Goal: Navigation & Orientation: Find specific page/section

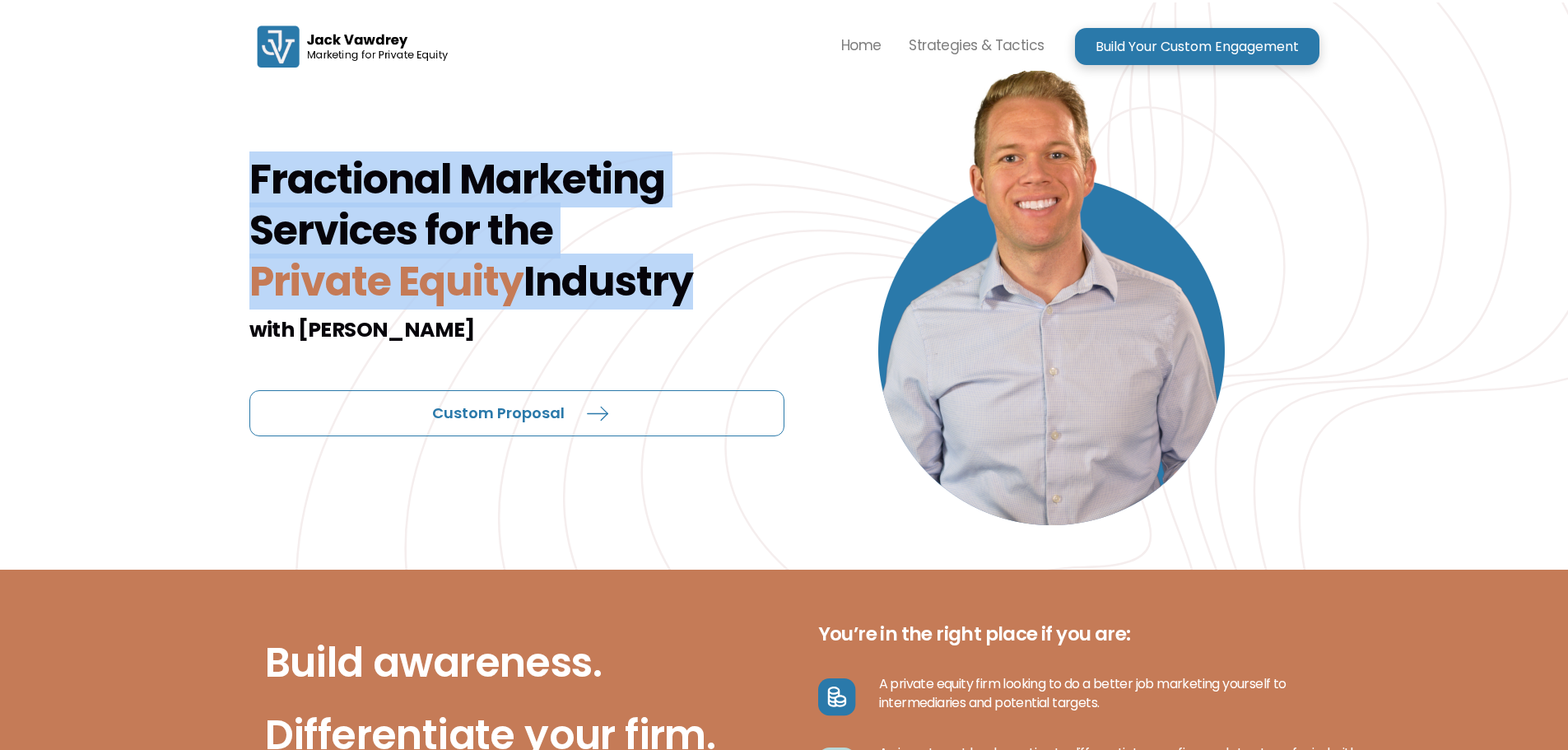
drag, startPoint x: 245, startPoint y: 174, endPoint x: 668, endPoint y: 278, distance: 435.6
click at [668, 278] on div "Fractional Marketing Services for the Private Equity Industry with [PERSON_NAME…" at bounding box center [784, 287] width 1568 height 567
click at [462, 211] on h1 "Fractional Marketing Services for the Private Equity Industry" at bounding box center [516, 230] width 535 height 153
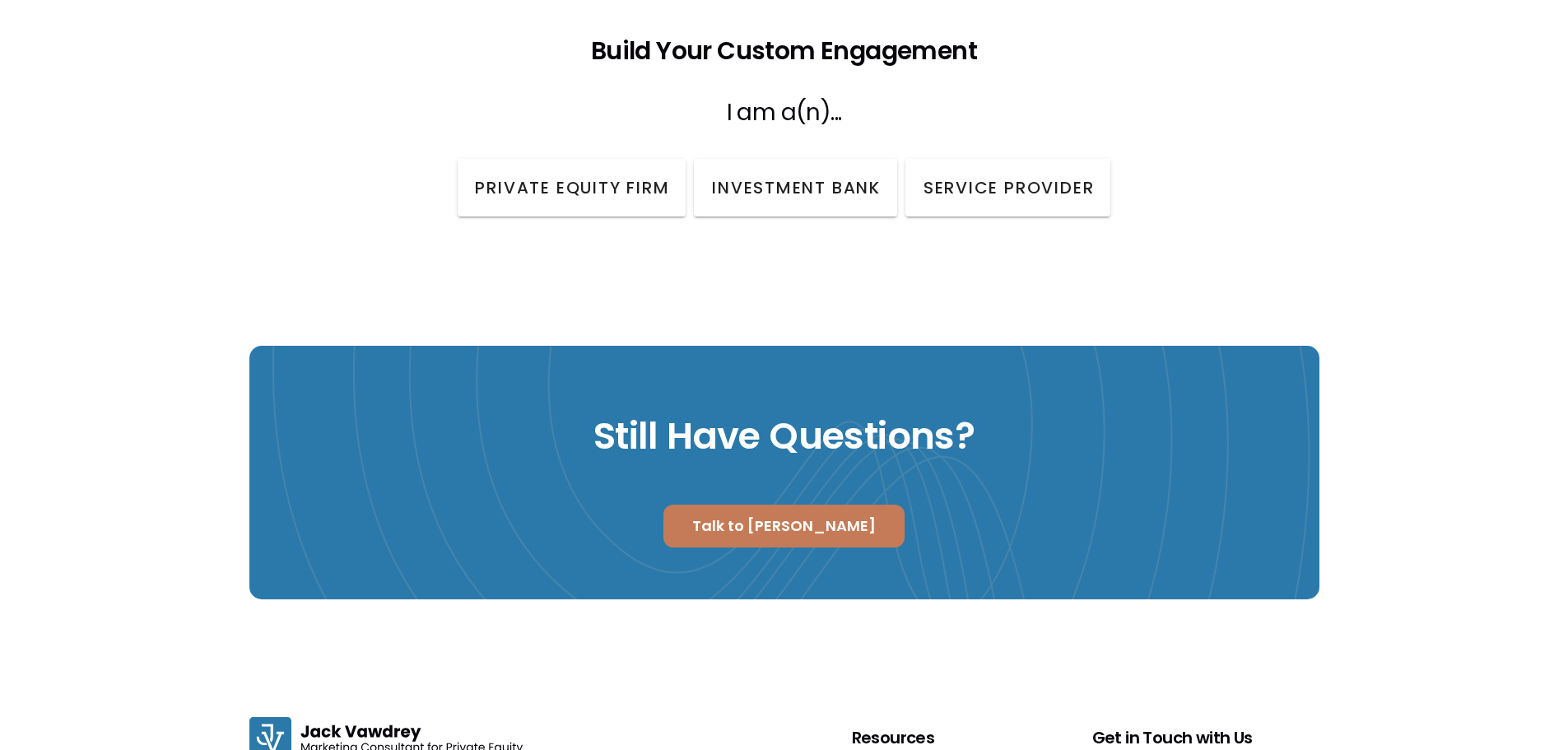
scroll to position [2515, 0]
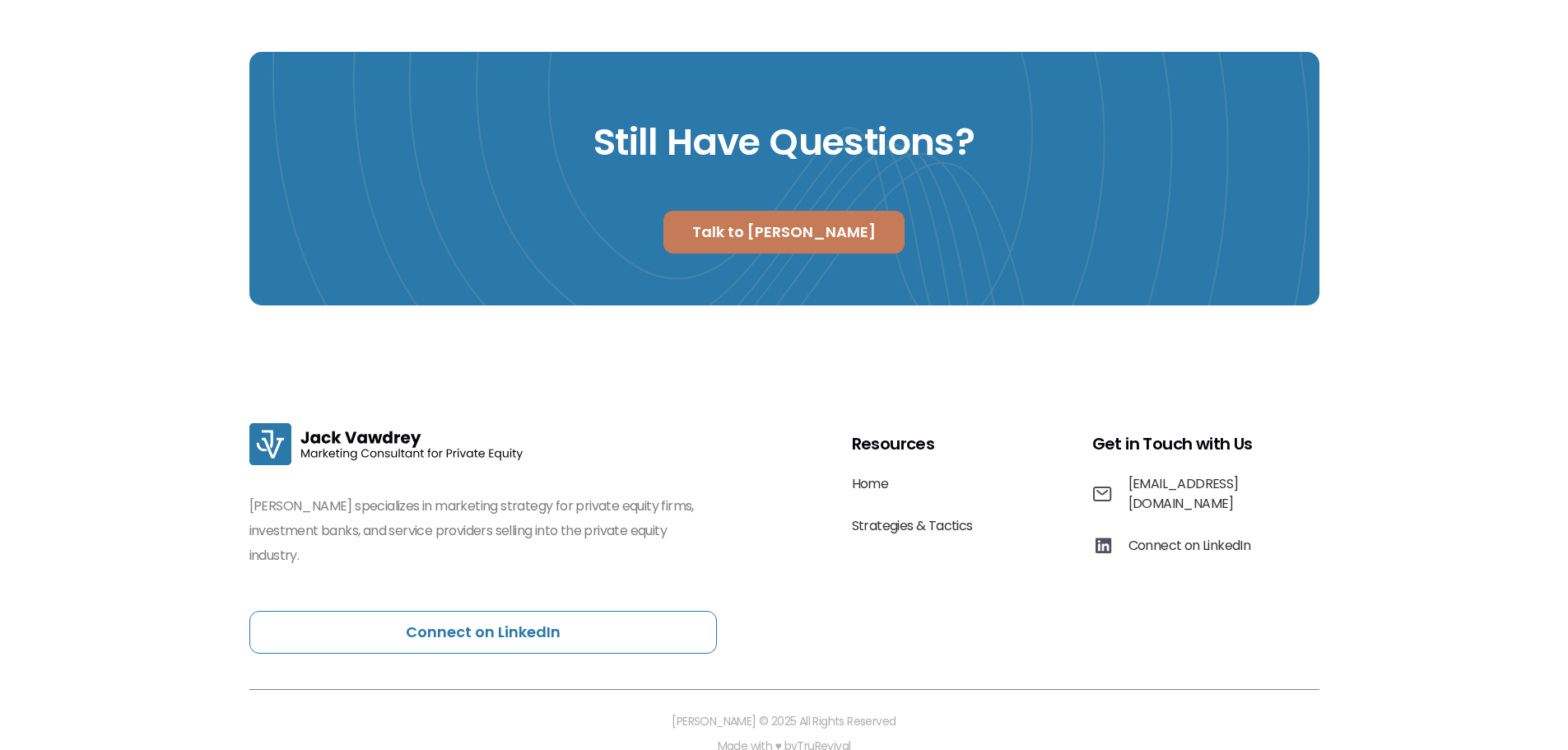
drag, startPoint x: 744, startPoint y: 461, endPoint x: 736, endPoint y: 469, distance: 11.3
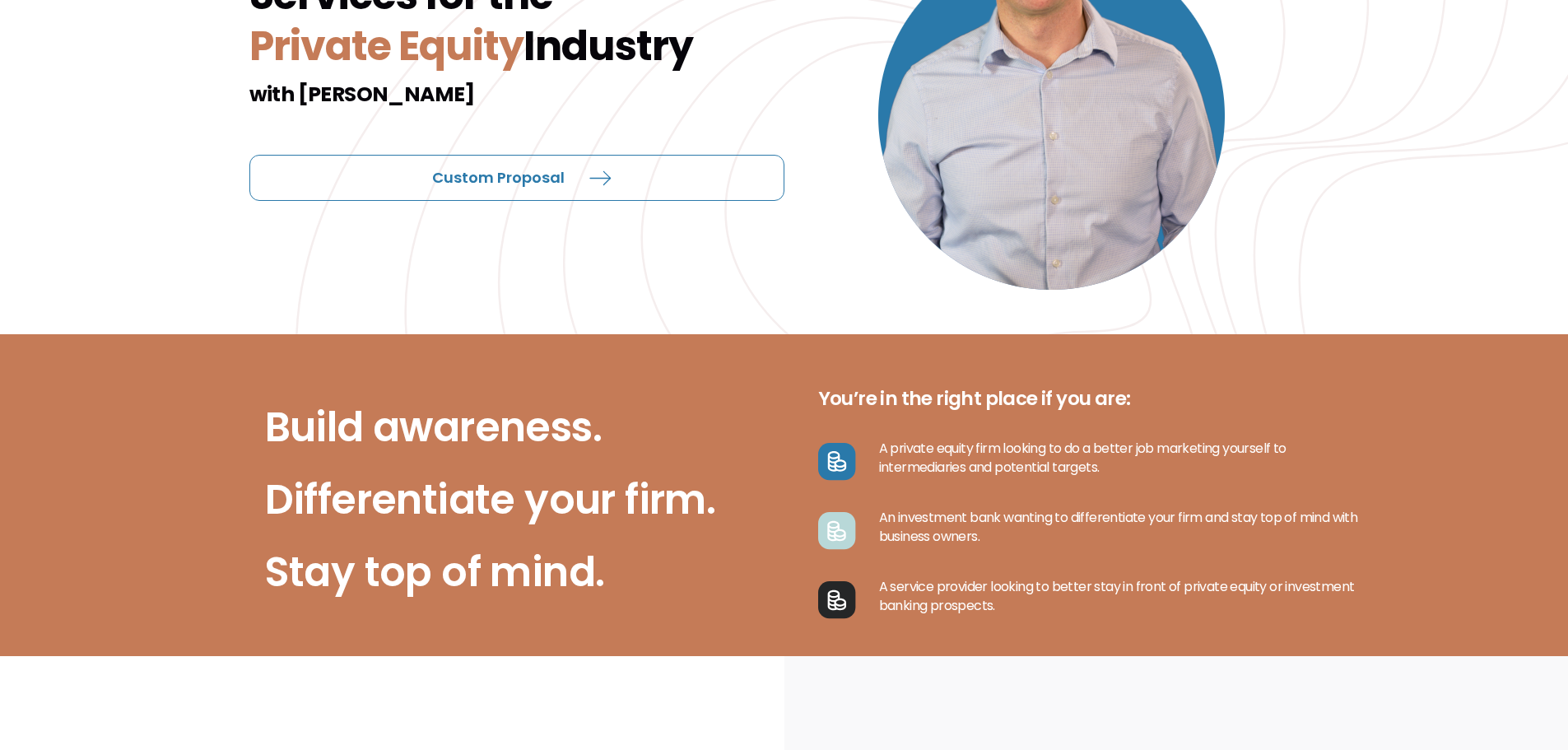
scroll to position [0, 0]
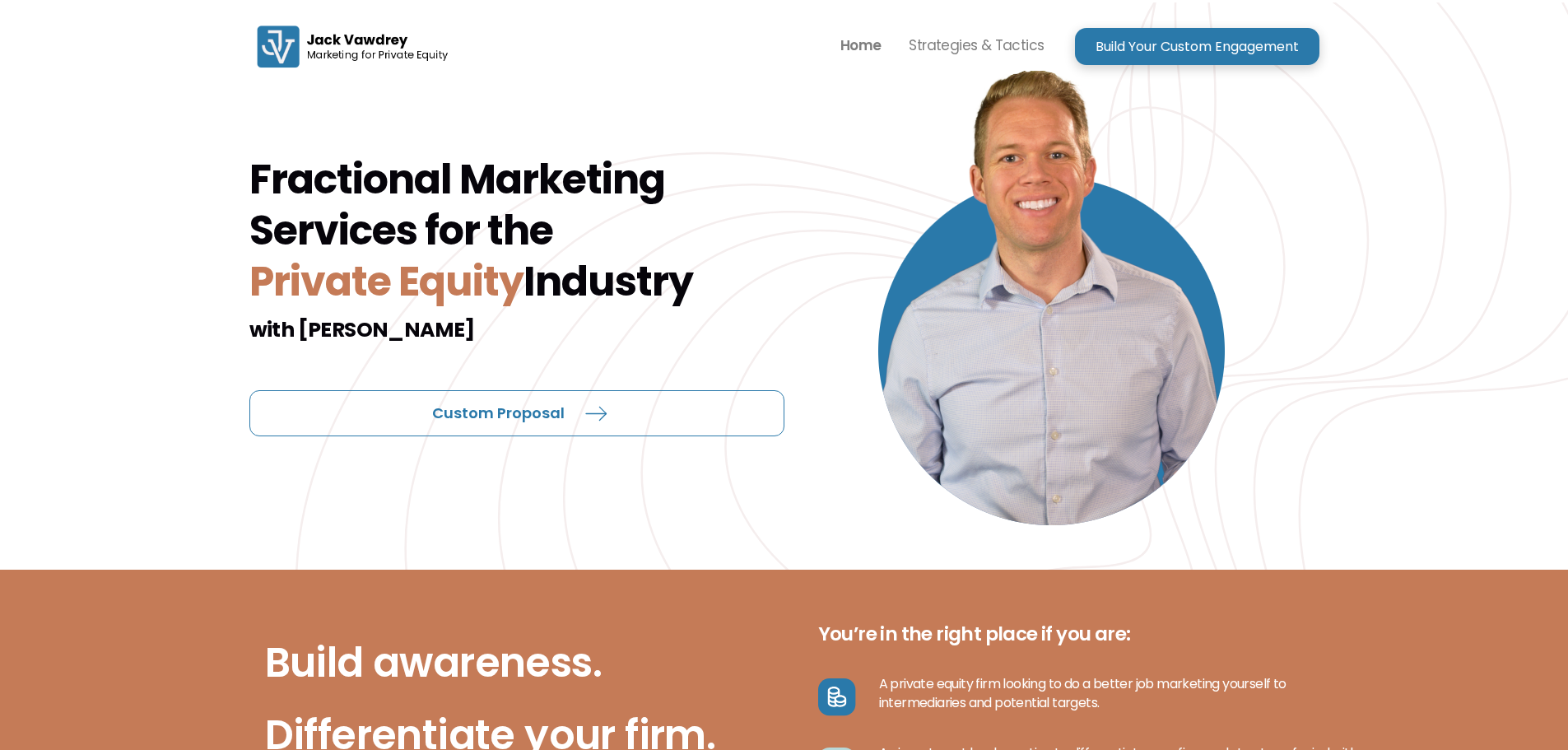
click at [877, 47] on p "Home" at bounding box center [860, 45] width 41 height 25
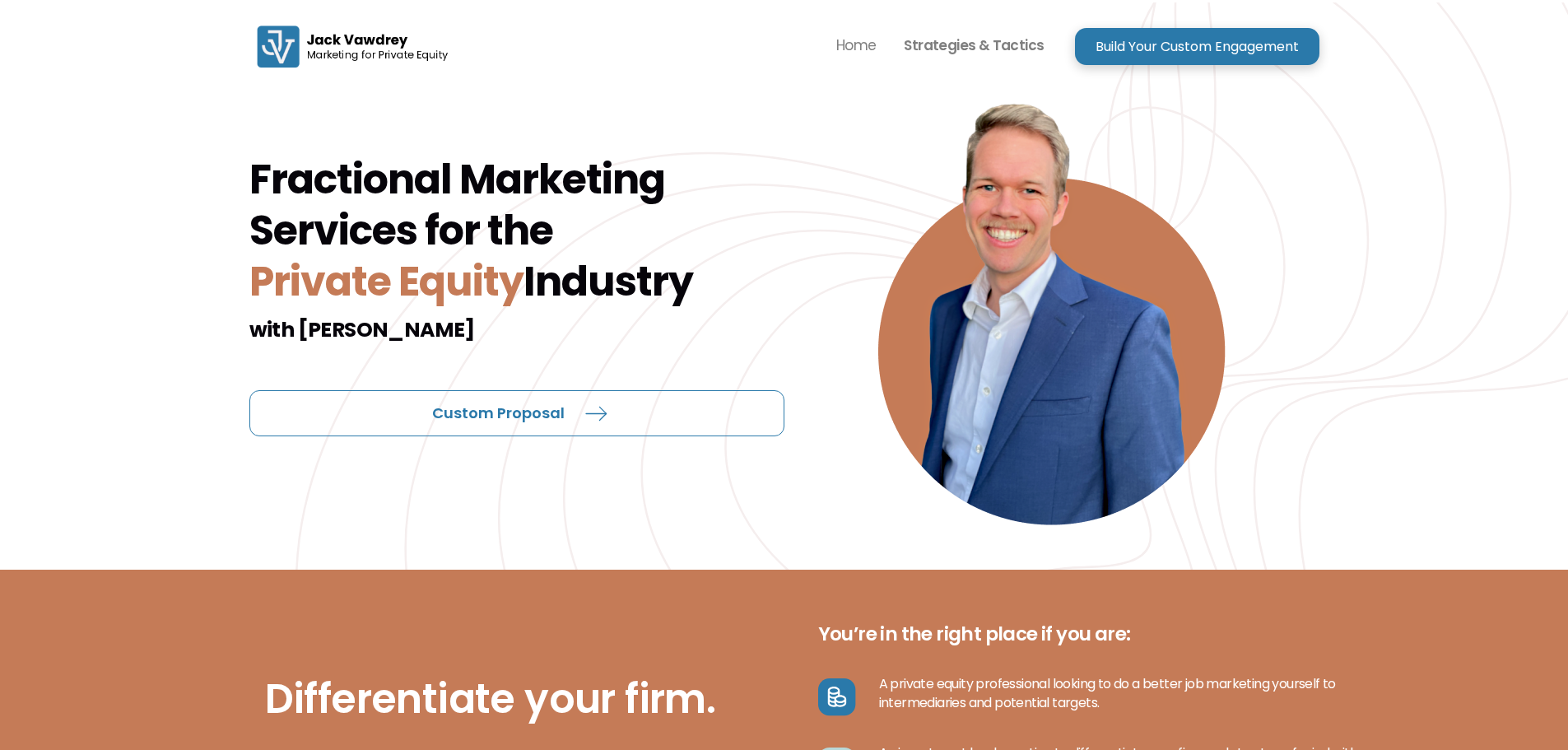
click at [1007, 54] on p "Strategies & Tactics" at bounding box center [974, 45] width 140 height 25
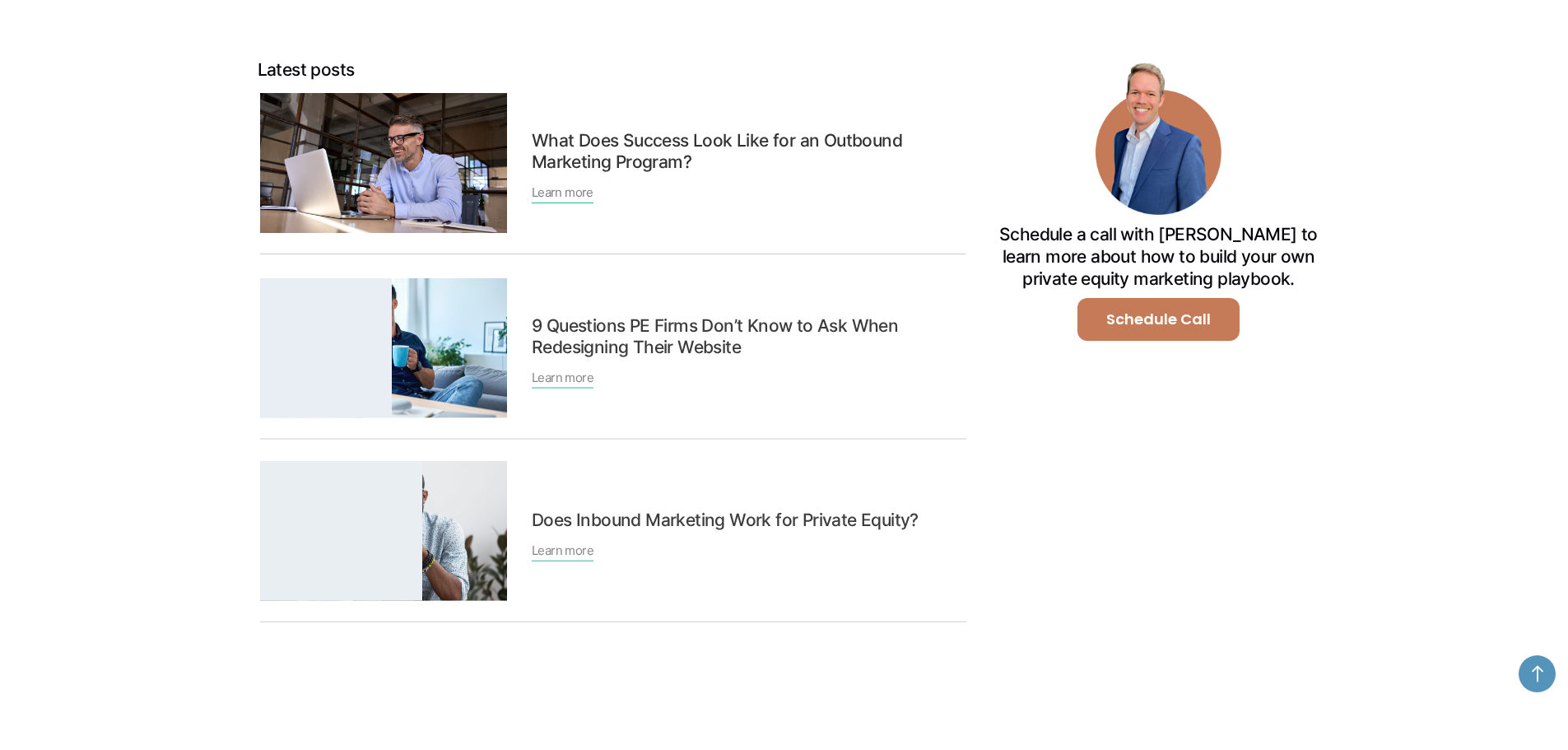
scroll to position [906, 0]
